Goal: Task Accomplishment & Management: Complete application form

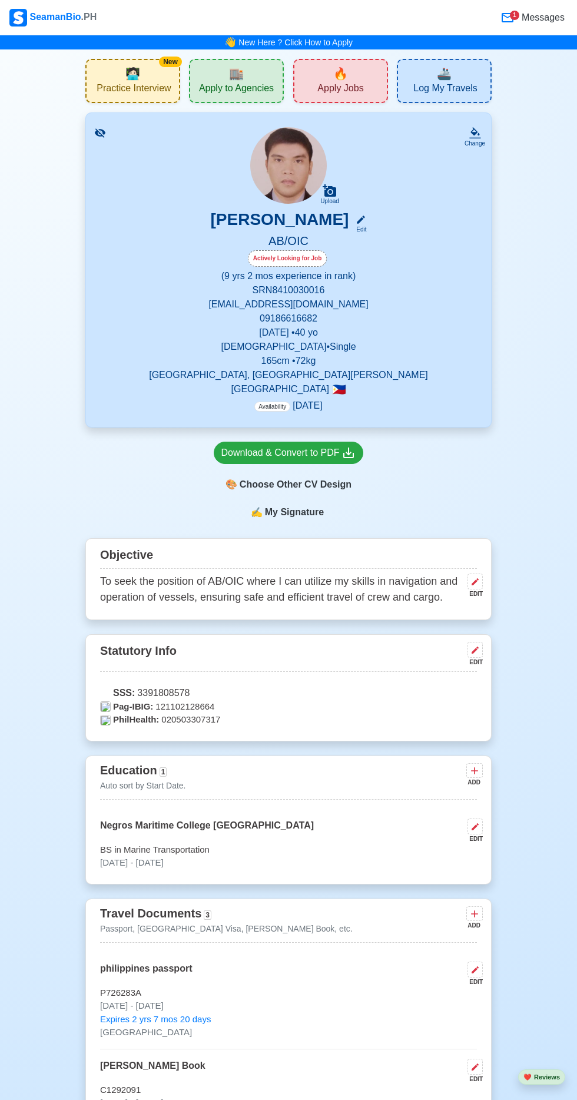
click at [245, 84] on span "Apply to Agencies" at bounding box center [236, 89] width 75 height 15
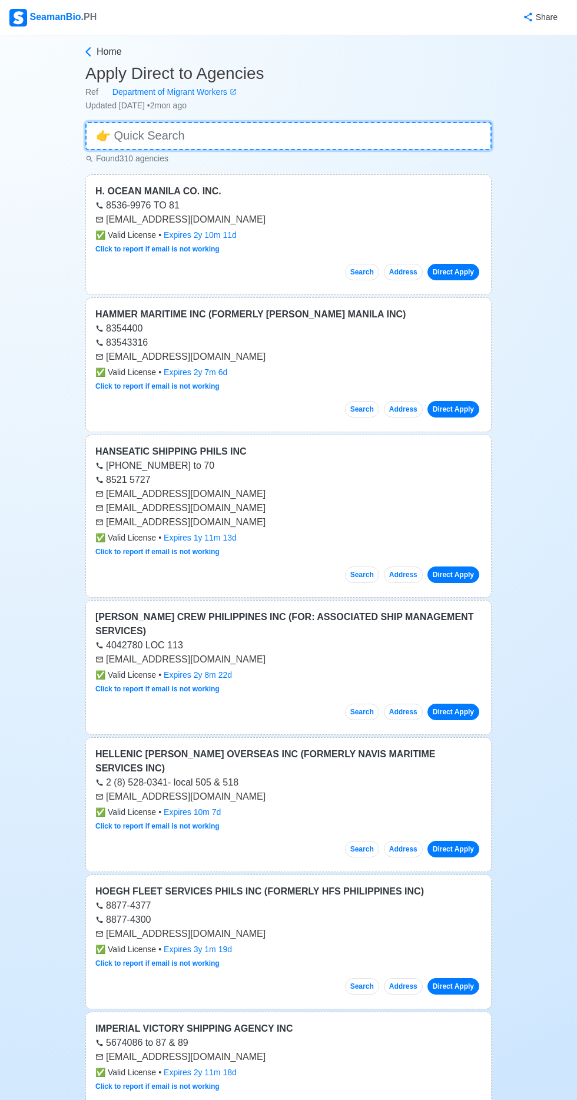
click at [229, 131] on input at bounding box center [288, 136] width 406 height 28
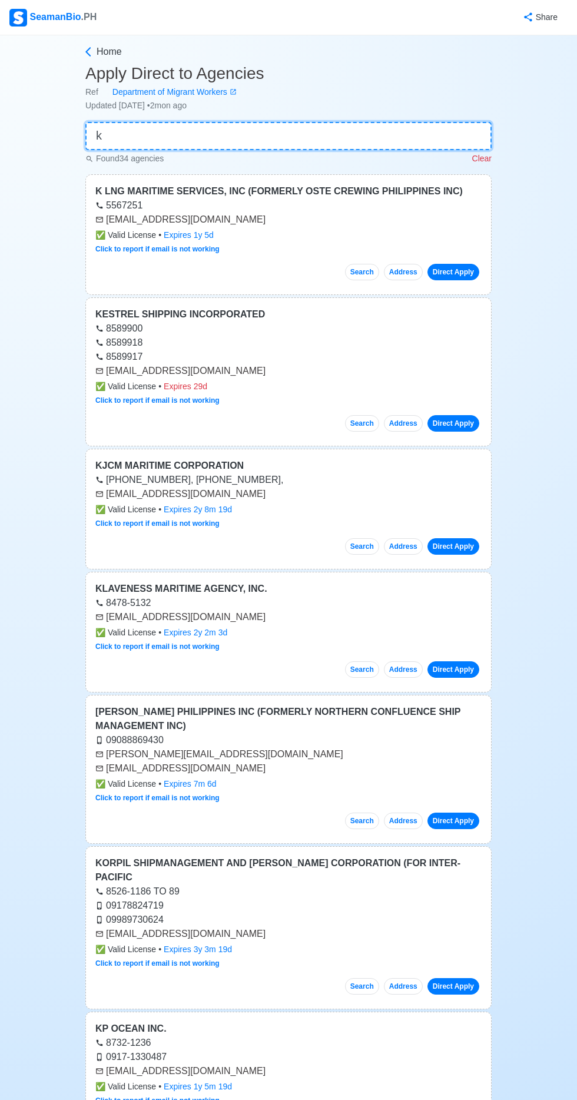
type input "k"
click at [199, 475] on link "[PHONE_NUMBER], [PHONE_NUMBER]," at bounding box center [189, 480] width 188 height 10
click at [455, 541] on link "Direct Apply" at bounding box center [454, 546] width 52 height 16
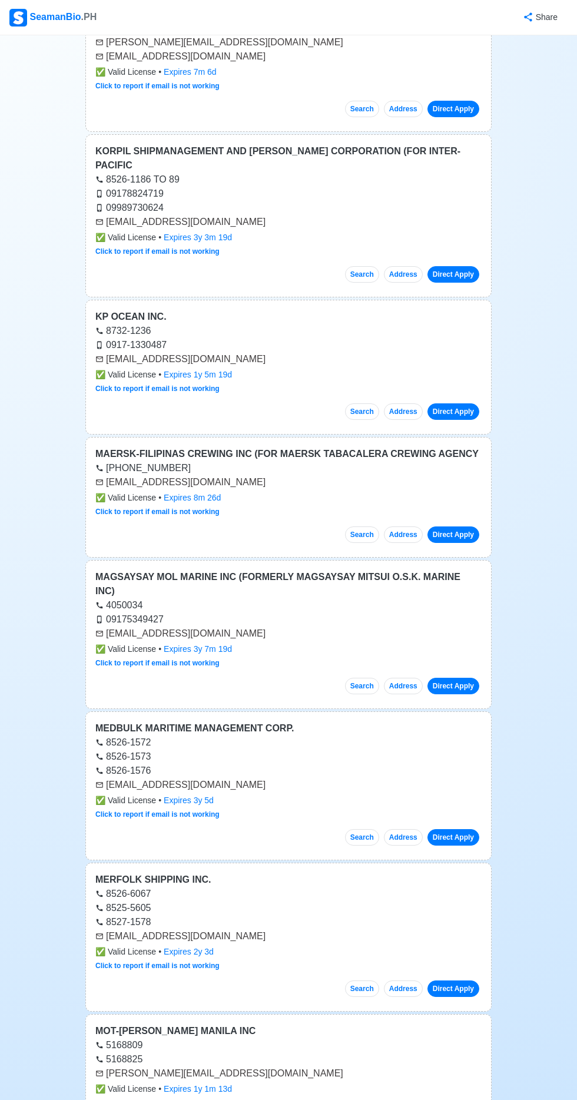
scroll to position [713, 0]
click at [467, 677] on link "Direct Apply" at bounding box center [454, 685] width 52 height 16
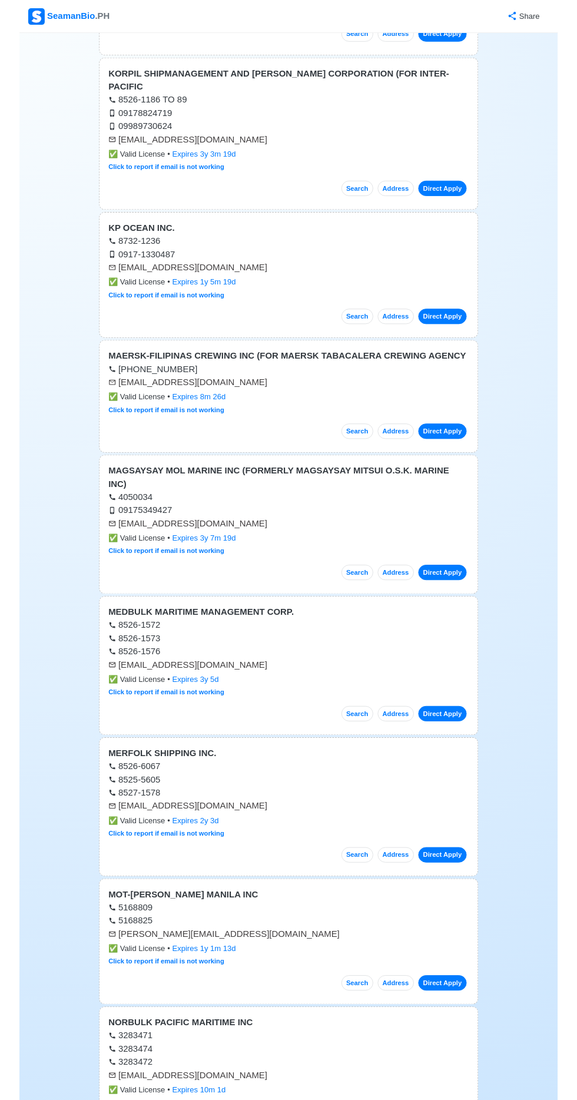
scroll to position [791, 0]
